Goal: Task Accomplishment & Management: Use online tool/utility

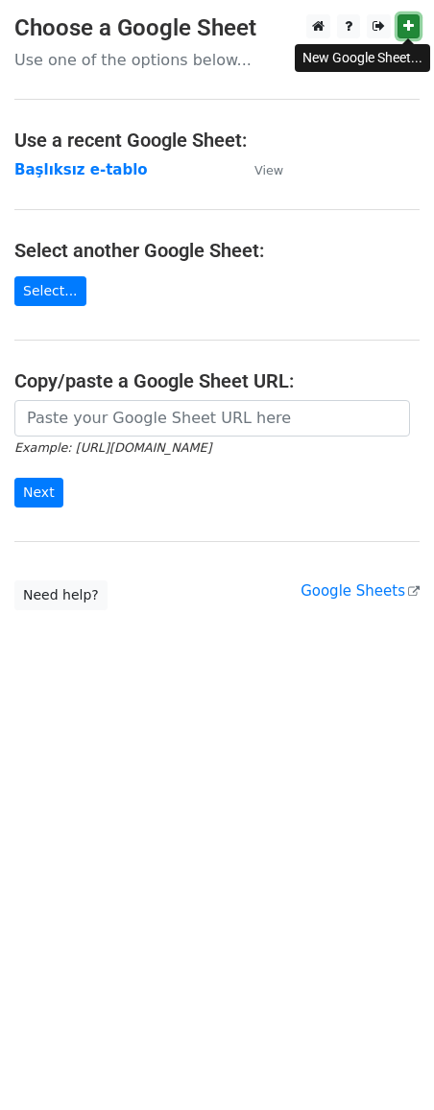
click at [412, 32] on link at bounding box center [408, 26] width 22 height 24
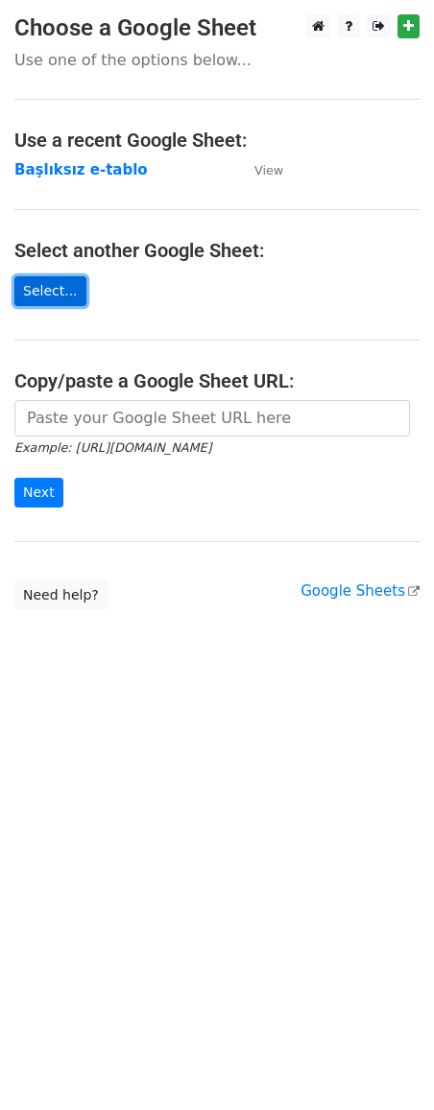
click at [50, 299] on link "Select..." at bounding box center [50, 291] width 72 height 30
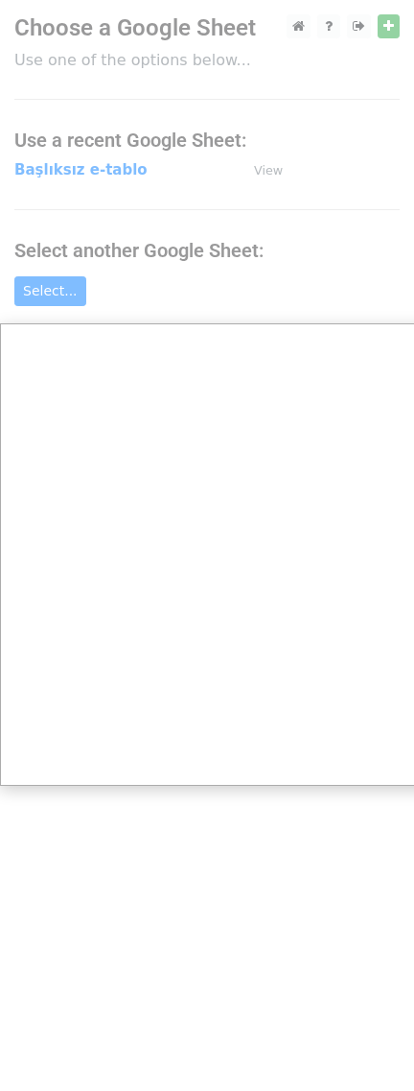
click at [230, 277] on div at bounding box center [217, 555] width 434 height 1110
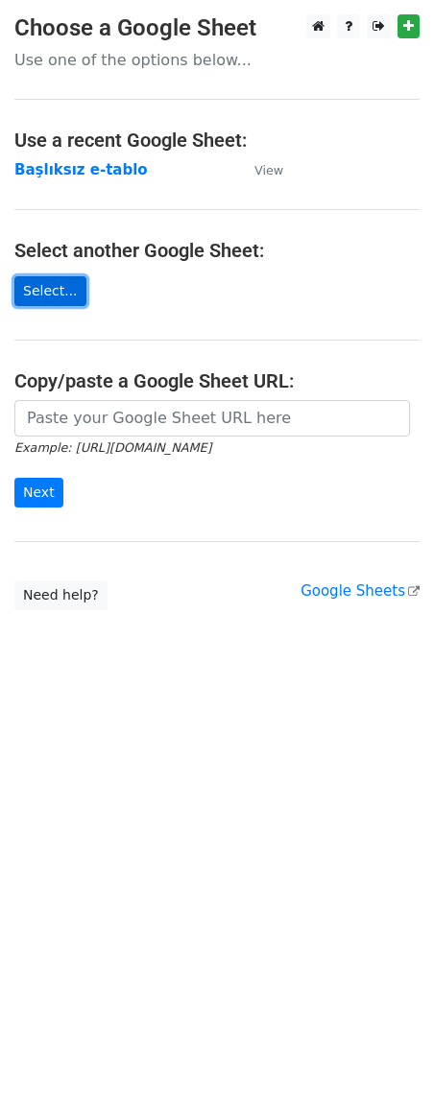
click at [62, 292] on link "Select..." at bounding box center [50, 291] width 72 height 30
click at [61, 173] on strong "Başlıksız e-tablo" at bounding box center [80, 169] width 133 height 17
click at [51, 301] on link "Select..." at bounding box center [50, 291] width 72 height 30
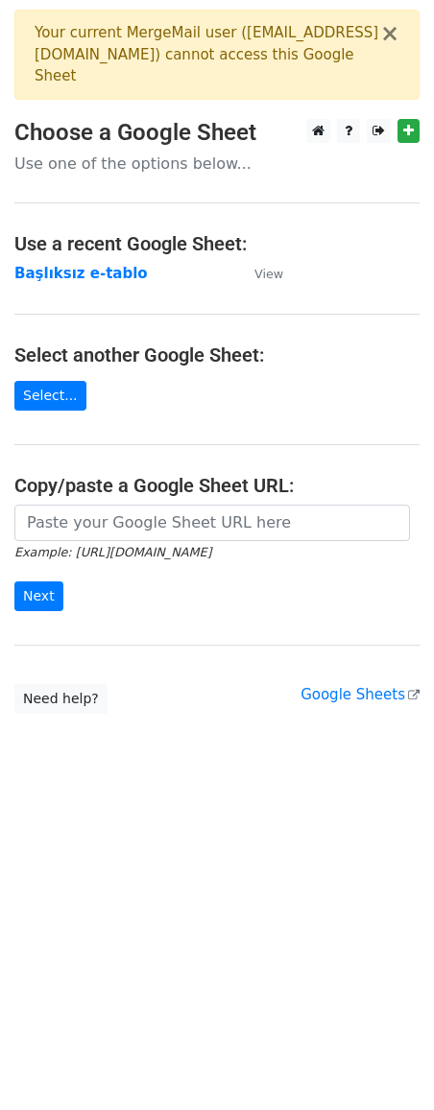
click at [153, 374] on main "× Your current MergeMail user ( export@ahmetoglugida.com ) cannot access this G…" at bounding box center [217, 362] width 434 height 704
click at [59, 389] on link "Select..." at bounding box center [50, 396] width 72 height 30
click at [261, 276] on small "View" at bounding box center [268, 274] width 29 height 14
click at [48, 396] on link "Select..." at bounding box center [50, 396] width 72 height 30
click at [62, 395] on link "Select..." at bounding box center [50, 396] width 72 height 30
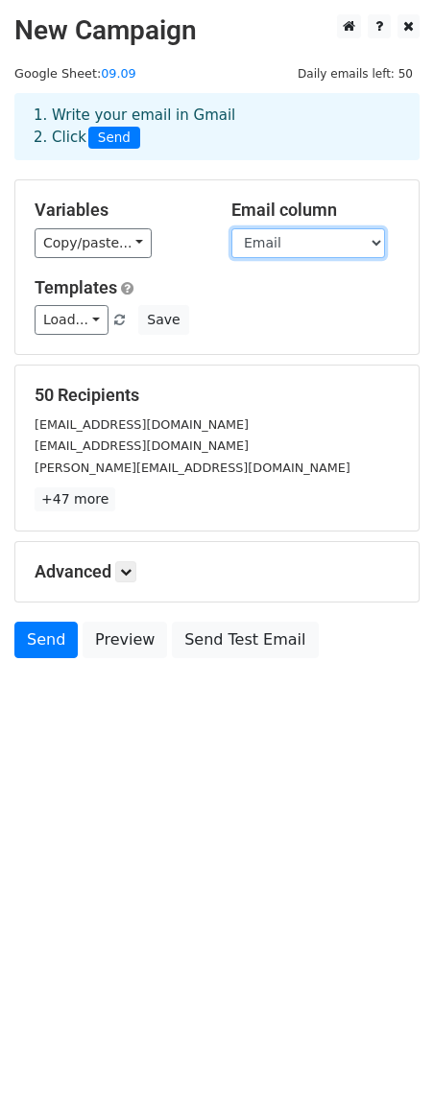
click at [376, 239] on select "Email cc" at bounding box center [307, 243] width 153 height 30
click at [365, 239] on select "Email cc" at bounding box center [307, 243] width 153 height 30
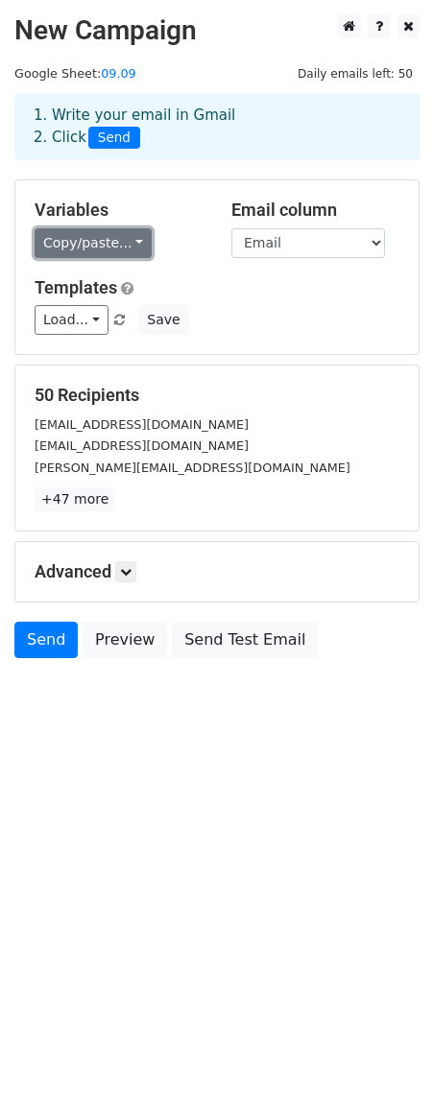
click at [132, 253] on link "Copy/paste..." at bounding box center [93, 243] width 117 height 30
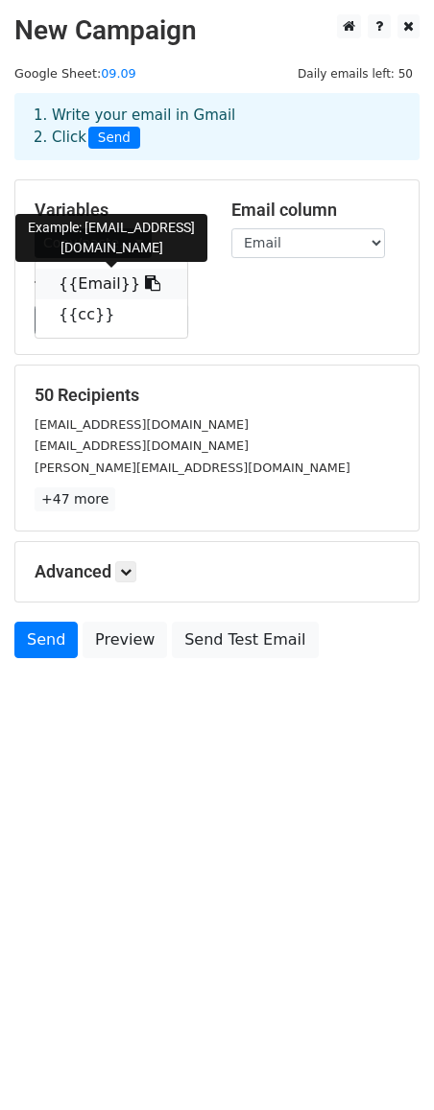
click at [105, 277] on link "{{Email}}" at bounding box center [111, 284] width 152 height 31
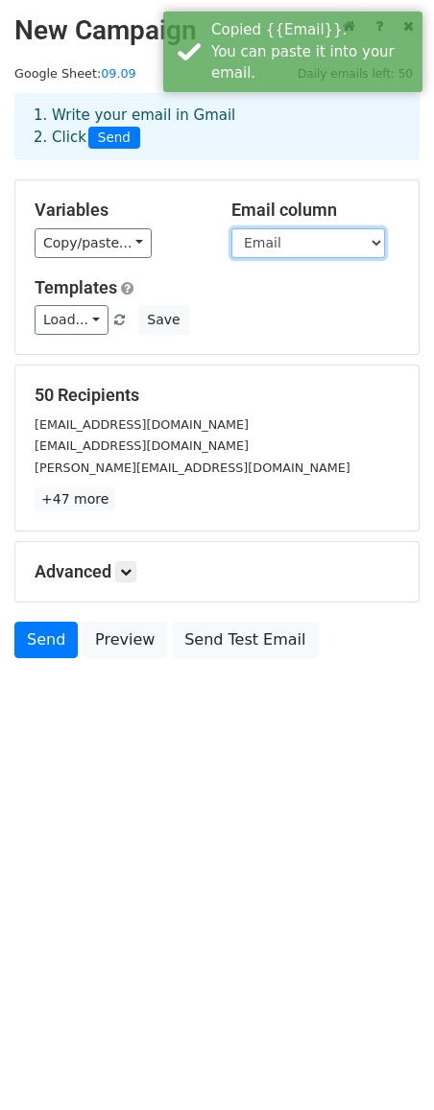
click at [365, 244] on select "Email cc" at bounding box center [307, 243] width 153 height 30
click at [231, 228] on select "Email cc" at bounding box center [307, 243] width 153 height 30
click at [267, 311] on div "Load... RRP GENEL TANITIM-CC RRP TANITIM GENEL Save" at bounding box center [216, 320] width 393 height 30
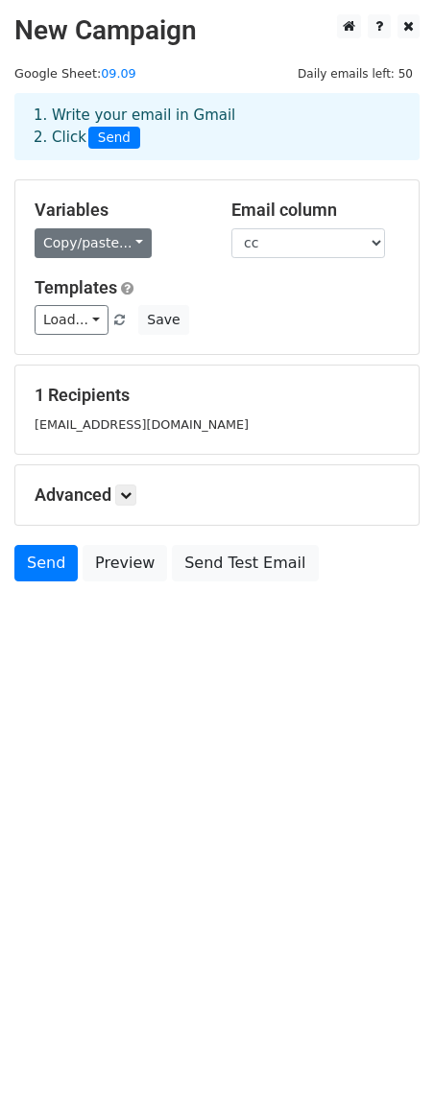
drag, startPoint x: 98, startPoint y: 217, endPoint x: 106, endPoint y: 230, distance: 15.5
click at [98, 217] on h5 "Variables" at bounding box center [119, 210] width 168 height 21
click at [106, 230] on link "Copy/paste..." at bounding box center [93, 243] width 117 height 30
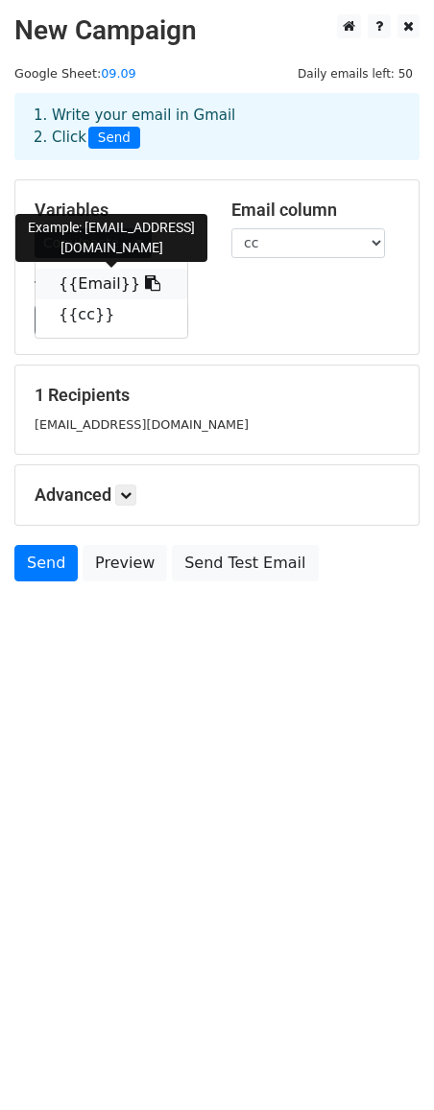
click at [78, 282] on link "{{Email}}" at bounding box center [111, 284] width 152 height 31
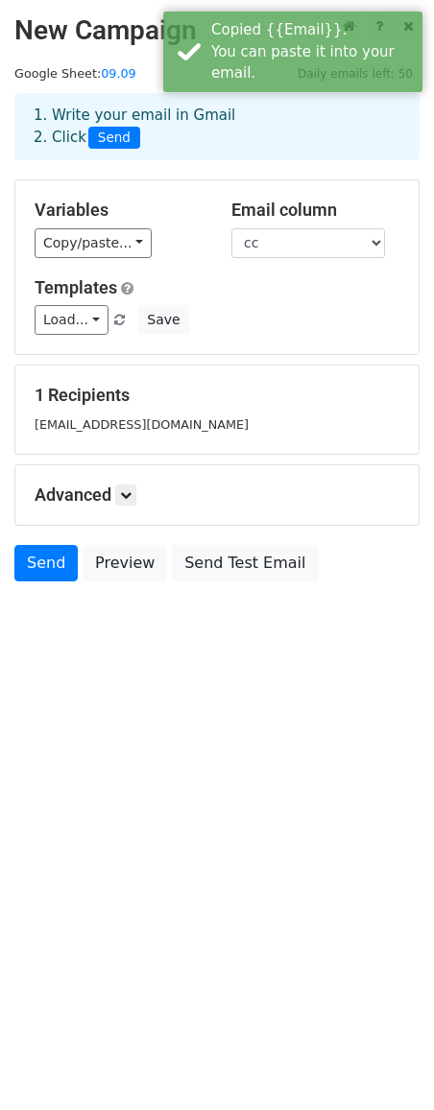
click at [247, 304] on div "Templates Load... RRP GENEL TANITIM-CC RRP TANITIM GENEL Save" at bounding box center [216, 306] width 393 height 59
click at [373, 244] on select "Email cc" at bounding box center [307, 243] width 153 height 30
select select "Email"
click at [231, 228] on select "Email cc" at bounding box center [307, 243] width 153 height 30
click at [262, 300] on div "Templates Load... RRP GENEL TANITIM-CC RRP TANITIM GENEL Save" at bounding box center [216, 306] width 393 height 59
